Goal: Find contact information: Find contact information

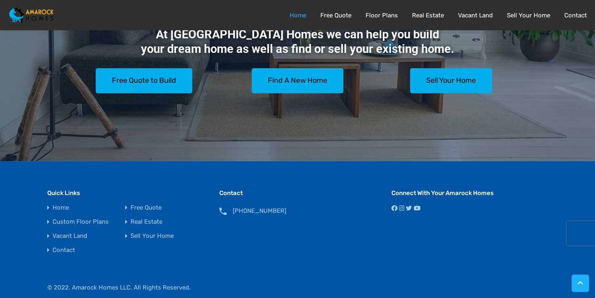
scroll to position [214, 0]
click at [395, 208] on icon at bounding box center [395, 208] width 6 height 6
click at [403, 209] on icon at bounding box center [401, 208] width 5 height 6
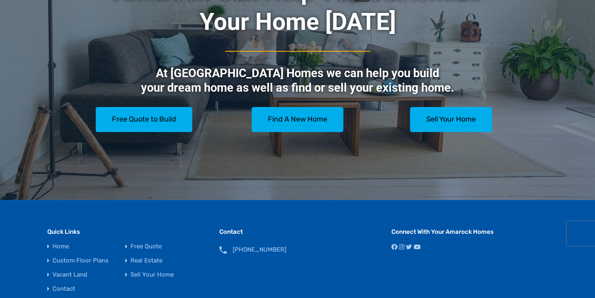
scroll to position [232, 0]
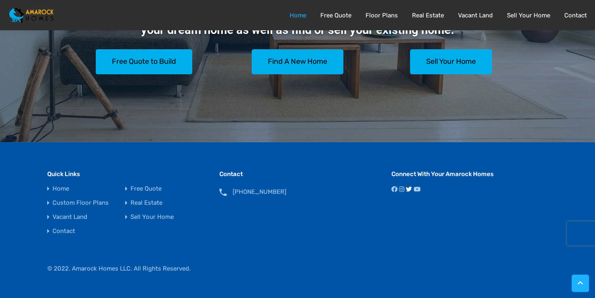
click at [409, 188] on icon at bounding box center [409, 189] width 6 height 6
click at [417, 188] on icon at bounding box center [417, 189] width 7 height 6
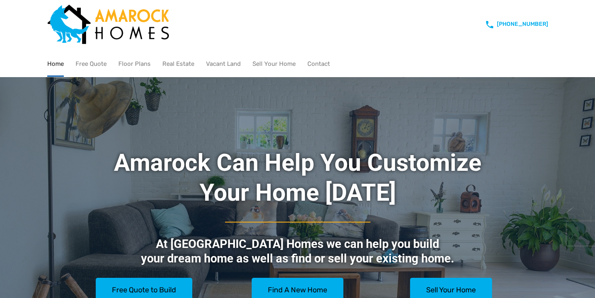
scroll to position [0, 0]
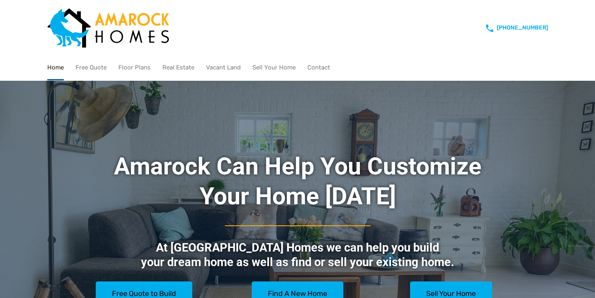
click at [333, 67] on ul "Home Free Quote Floor Plans Real Estate Vacant Land Sell Your Home Contact" at bounding box center [193, 68] width 293 height 25
click at [323, 67] on link "Contact" at bounding box center [319, 67] width 23 height 23
